Goal: Transaction & Acquisition: Obtain resource

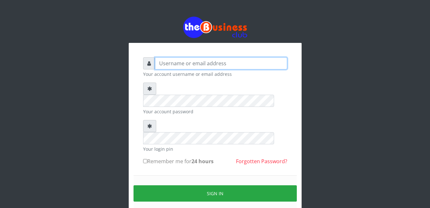
type input "gloworld1"
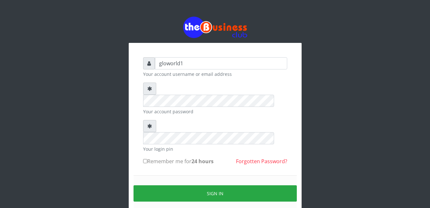
click at [146, 159] on input "Remember me for 24 hours" at bounding box center [145, 161] width 4 height 4
checkbox input "true"
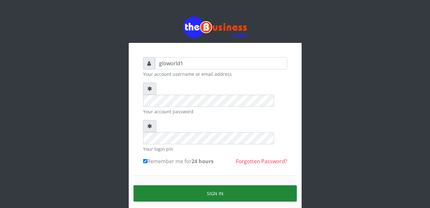
click at [218, 185] on button "Sign in" at bounding box center [215, 193] width 163 height 16
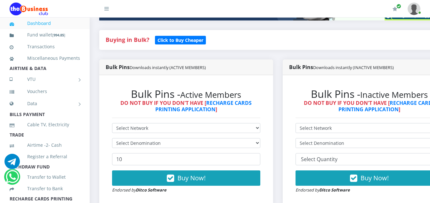
scroll to position [141, 0]
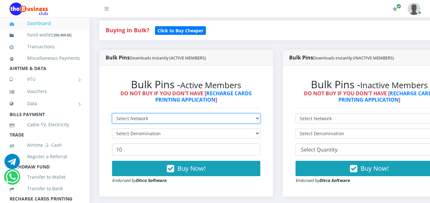
click at [150, 120] on select "Select Network MTN Globacom 9Mobile Airtel" at bounding box center [186, 119] width 148 height 10
select select "MTN"
click at [112, 115] on select "Select Network MTN Globacom 9Mobile Airtel" at bounding box center [186, 119] width 148 height 10
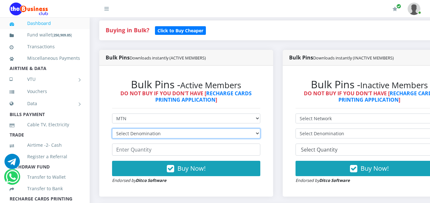
click at [162, 136] on select "Select Denomination MTN NGN100 - ₦96.94 MTN NGN200 - ₦193.88 MTN NGN400 - ₦387.…" at bounding box center [186, 134] width 148 height 10
select select "96.94-100"
click at [112, 130] on select "Select Denomination MTN NGN100 - ₦96.94 MTN NGN200 - ₦193.88 MTN NGN400 - ₦387.…" at bounding box center [186, 134] width 148 height 10
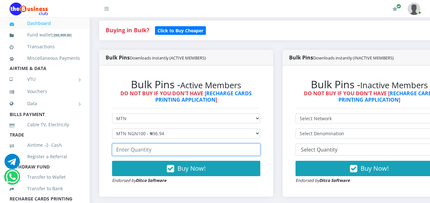
click at [155, 152] on input "number" at bounding box center [186, 150] width 148 height 12
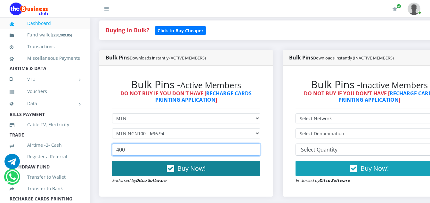
type input "400"
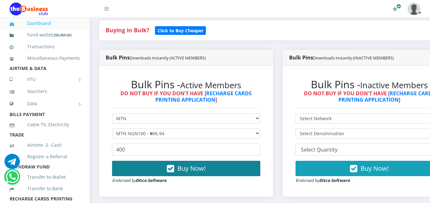
click at [174, 171] on icon "button" at bounding box center [170, 169] width 7 height 6
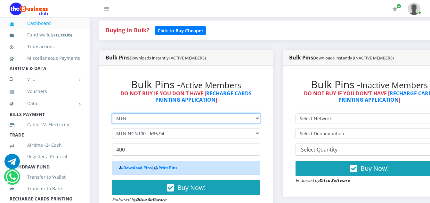
click at [128, 120] on select "Select Network MTN Globacom 9Mobile Airtel" at bounding box center [186, 119] width 148 height 10
select select "Airtel"
click at [112, 115] on select "Select Network MTN Globacom 9Mobile Airtel" at bounding box center [186, 119] width 148 height 10
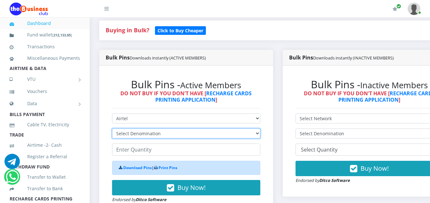
click at [162, 137] on select "Select Denomination Airtel NGN100 - ₦96.36 Airtel NGN200 - ₦192.72 Airtel NGN50…" at bounding box center [186, 134] width 148 height 10
select select "96.36-100"
click at [112, 130] on select "Select Denomination Airtel NGN100 - ₦96.36 Airtel NGN200 - ₦192.72 Airtel NGN50…" at bounding box center [186, 134] width 148 height 10
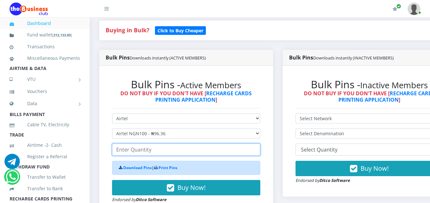
click at [155, 151] on input "number" at bounding box center [186, 150] width 148 height 12
click at [126, 151] on input "200" at bounding box center [186, 150] width 148 height 12
click at [127, 152] on input "200" at bounding box center [186, 150] width 148 height 12
type input "2"
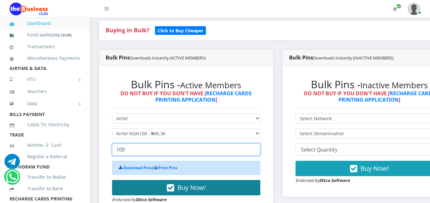
type input "100"
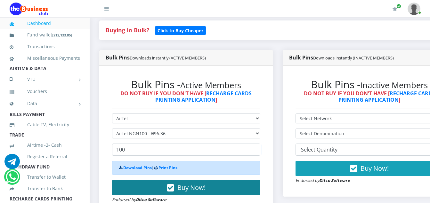
click at [172, 190] on icon "button" at bounding box center [170, 188] width 7 height 6
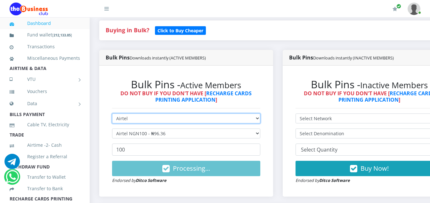
click at [129, 120] on select "Select Network MTN Globacom 9Mobile Airtel" at bounding box center [186, 119] width 148 height 10
select select "MTN"
click at [112, 115] on select "Select Network MTN Globacom 9Mobile Airtel" at bounding box center [186, 119] width 148 height 10
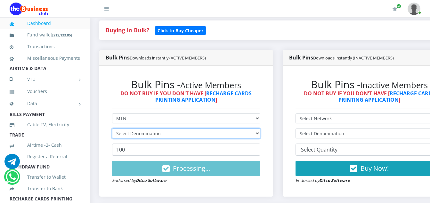
click at [168, 135] on select "Select Denomination" at bounding box center [186, 134] width 148 height 10
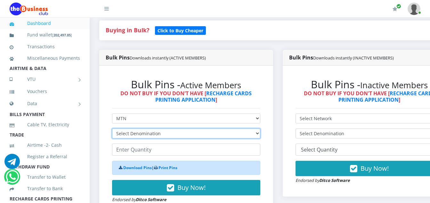
select select "193.88-200"
click at [112, 130] on select "Select Denomination MTN NGN100 - ₦96.94 MTN NGN200 - ₦193.88 MTN NGN400 - ₦387.…" at bounding box center [186, 134] width 148 height 10
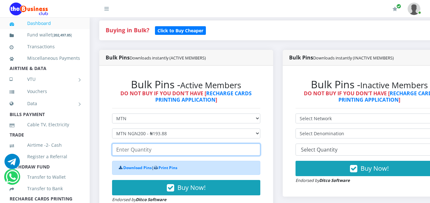
click at [154, 151] on input "number" at bounding box center [186, 150] width 148 height 12
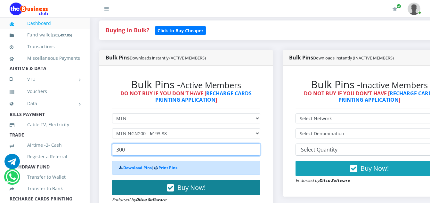
type input "300"
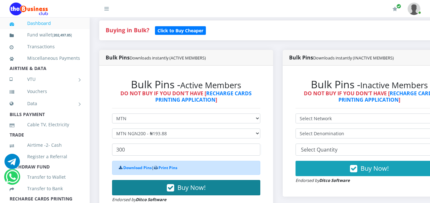
click at [174, 191] on icon "button" at bounding box center [170, 188] width 7 height 6
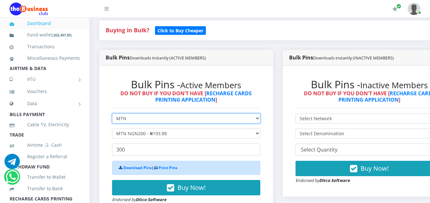
click at [130, 121] on select "Select Network MTN Globacom 9Mobile Airtel" at bounding box center [186, 119] width 148 height 10
select select "Airtel"
click at [112, 115] on select "Select Network MTN Globacom 9Mobile Airtel" at bounding box center [186, 119] width 148 height 10
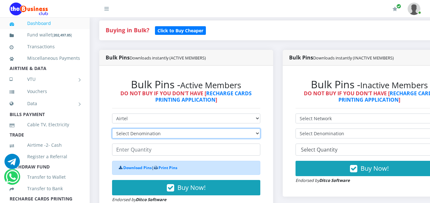
click at [157, 136] on select "Select Denomination Airtel NGN100 - ₦96.36 Airtel NGN200 - ₦192.72 Airtel NGN50…" at bounding box center [186, 134] width 148 height 10
select select "192.72-200"
click at [112, 130] on select "Select Denomination Airtel NGN100 - ₦96.36 Airtel NGN200 - ₦192.72 Airtel NGN50…" at bounding box center [186, 134] width 148 height 10
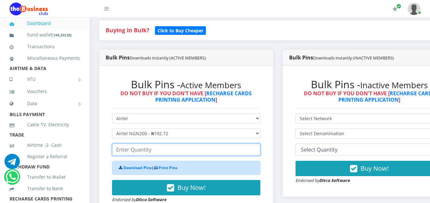
click at [153, 152] on input "number" at bounding box center [186, 150] width 148 height 12
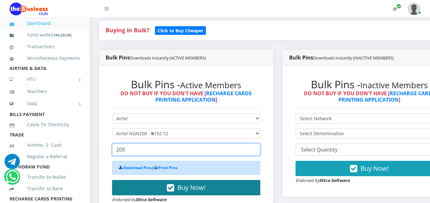
type input "200"
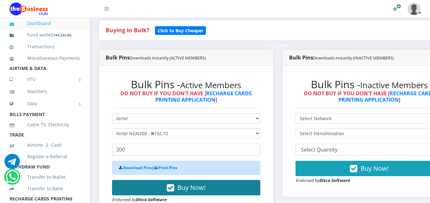
click at [174, 191] on icon "button" at bounding box center [170, 188] width 7 height 6
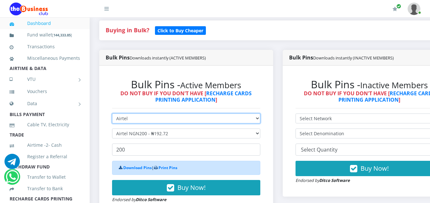
click at [131, 121] on select "Select Network MTN Globacom 9Mobile Airtel" at bounding box center [186, 119] width 148 height 10
select select "MTN"
click at [112, 115] on select "Select Network MTN Globacom 9Mobile Airtel" at bounding box center [186, 119] width 148 height 10
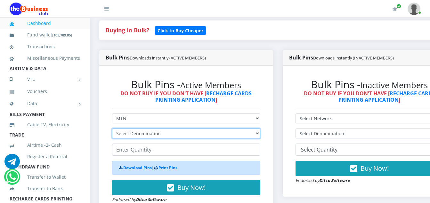
click at [160, 136] on select "Select Denomination MTN NGN100 - ₦96.94 MTN NGN200 - ₦193.88 MTN NGN400 - ₦387.…" at bounding box center [186, 134] width 148 height 10
select select "484.7-500"
click at [112, 130] on select "Select Denomination MTN NGN100 - ₦96.94 MTN NGN200 - ₦193.88 MTN NGN400 - ₦387.…" at bounding box center [186, 134] width 148 height 10
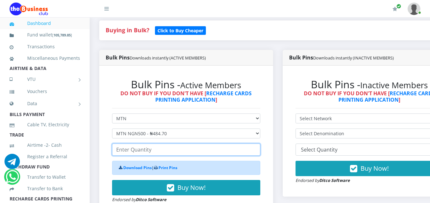
click at [152, 154] on input "number" at bounding box center [186, 150] width 148 height 12
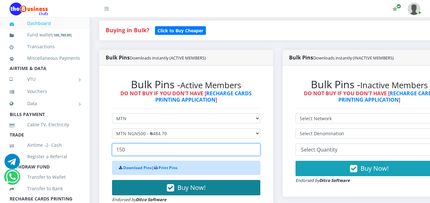
type input "150"
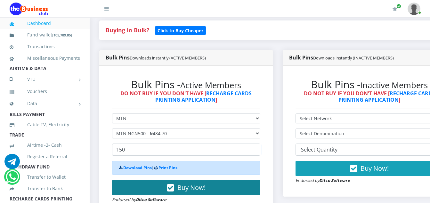
click at [174, 188] on icon "button" at bounding box center [170, 188] width 7 height 6
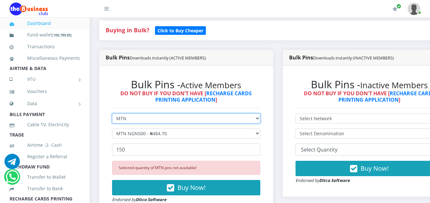
click at [128, 119] on select "Select Network MTN Globacom 9Mobile Airtel" at bounding box center [186, 119] width 148 height 10
select select "Airtel"
click at [112, 115] on select "Select Network MTN Globacom 9Mobile Airtel" at bounding box center [186, 119] width 148 height 10
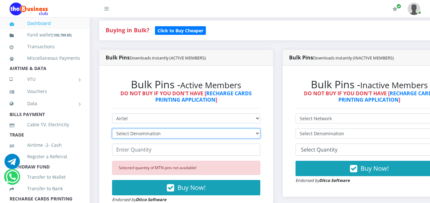
click at [161, 135] on select "Select Denomination Airtel NGN100 - ₦96.36 Airtel NGN200 - ₦192.72 Airtel NGN50…" at bounding box center [186, 134] width 148 height 10
select select "481.8-500"
click at [112, 130] on select "Select Denomination Airtel NGN100 - ₦96.36 Airtel NGN200 - ₦192.72 Airtel NGN50…" at bounding box center [186, 134] width 148 height 10
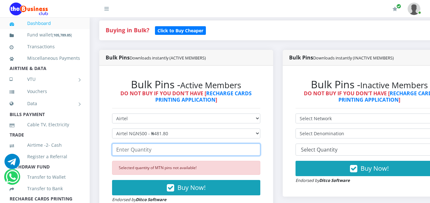
click at [151, 151] on input "number" at bounding box center [186, 150] width 148 height 12
click at [157, 152] on input "number" at bounding box center [186, 150] width 148 height 12
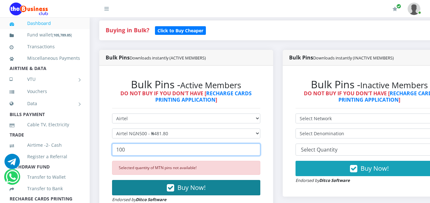
type input "100"
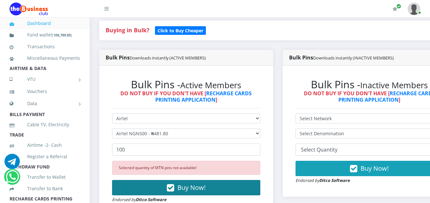
click at [173, 190] on icon "button" at bounding box center [170, 188] width 7 height 6
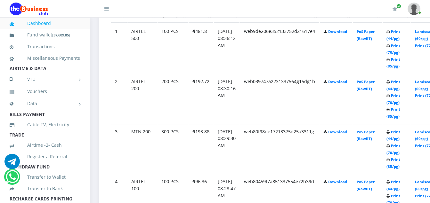
scroll to position [384, 0]
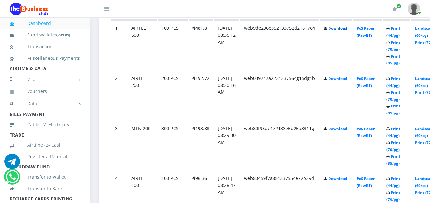
click at [347, 29] on link "Download" at bounding box center [337, 28] width 19 height 5
click at [346, 80] on link "Download" at bounding box center [337, 78] width 19 height 5
click at [347, 130] on link "Download" at bounding box center [337, 129] width 19 height 5
click at [341, 181] on link "Download" at bounding box center [337, 178] width 19 height 5
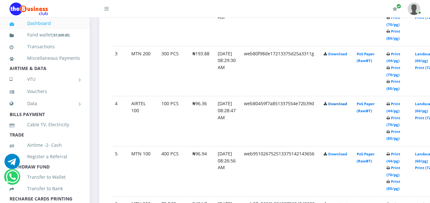
scroll to position [465, 0]
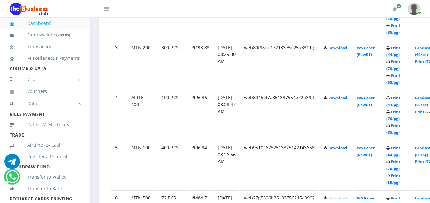
click at [347, 150] on link "Download" at bounding box center [337, 148] width 19 height 5
